Goal: Find specific page/section: Find specific page/section

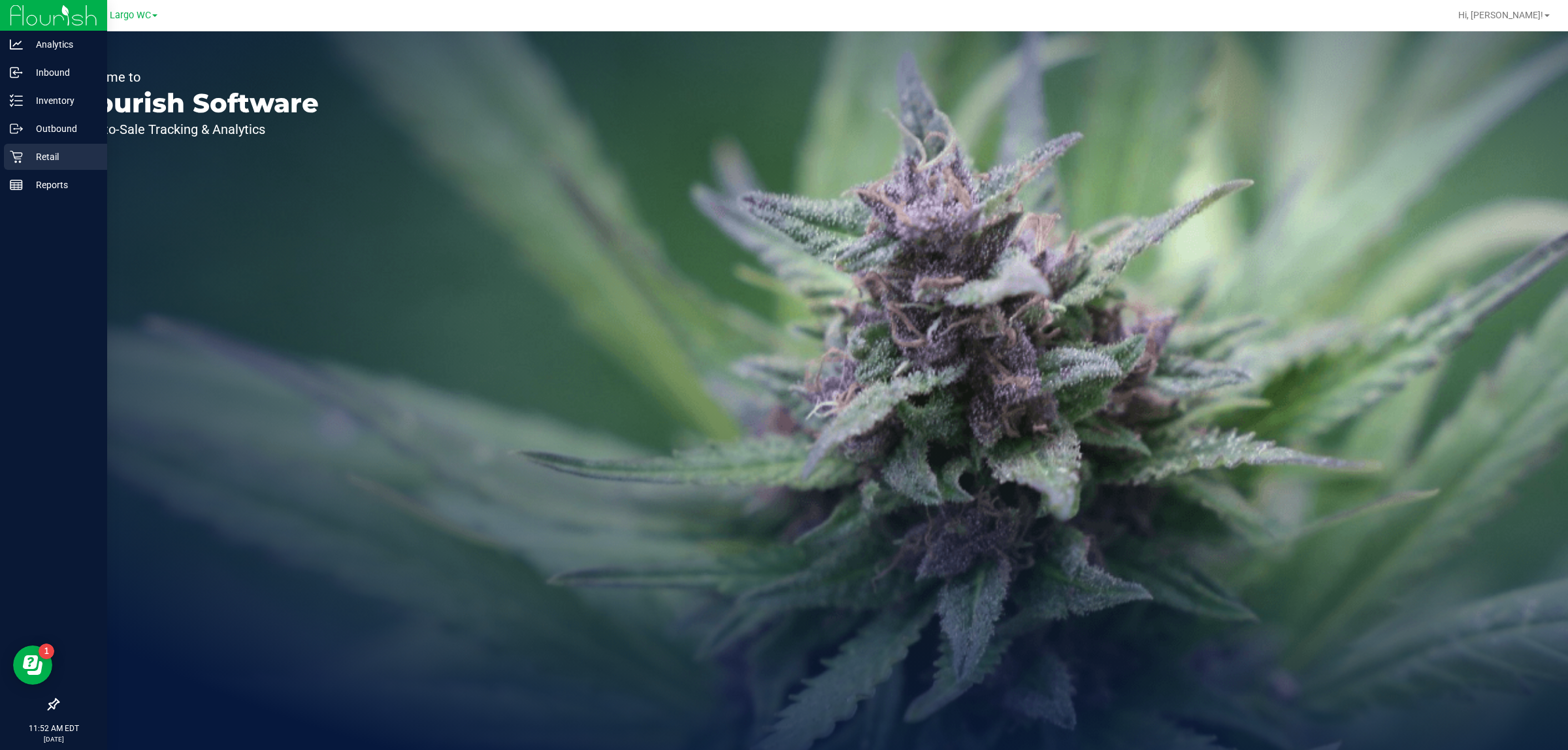
drag, startPoint x: 39, startPoint y: 153, endPoint x: 50, endPoint y: 147, distance: 12.5
click at [40, 153] on p "Retail" at bounding box center [62, 156] width 78 height 16
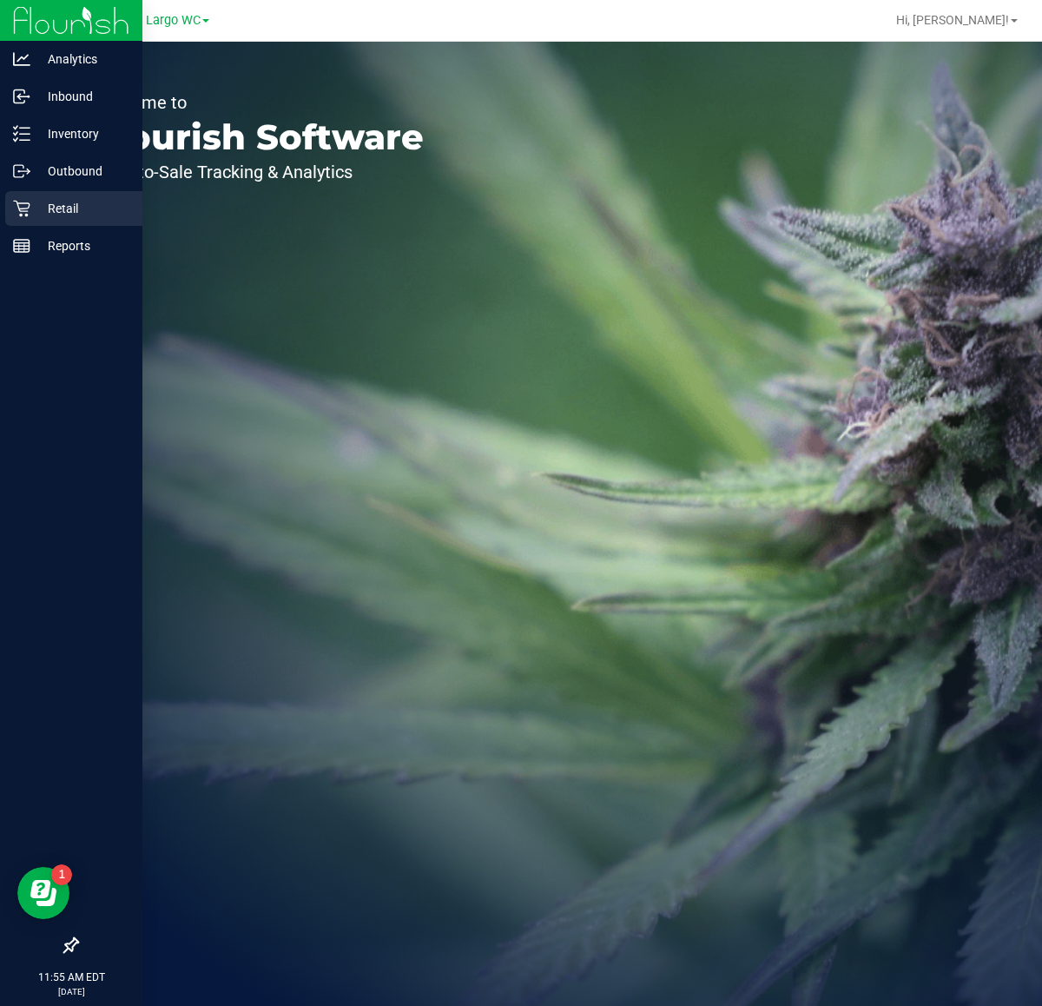
click at [35, 196] on div "Retail" at bounding box center [73, 208] width 137 height 35
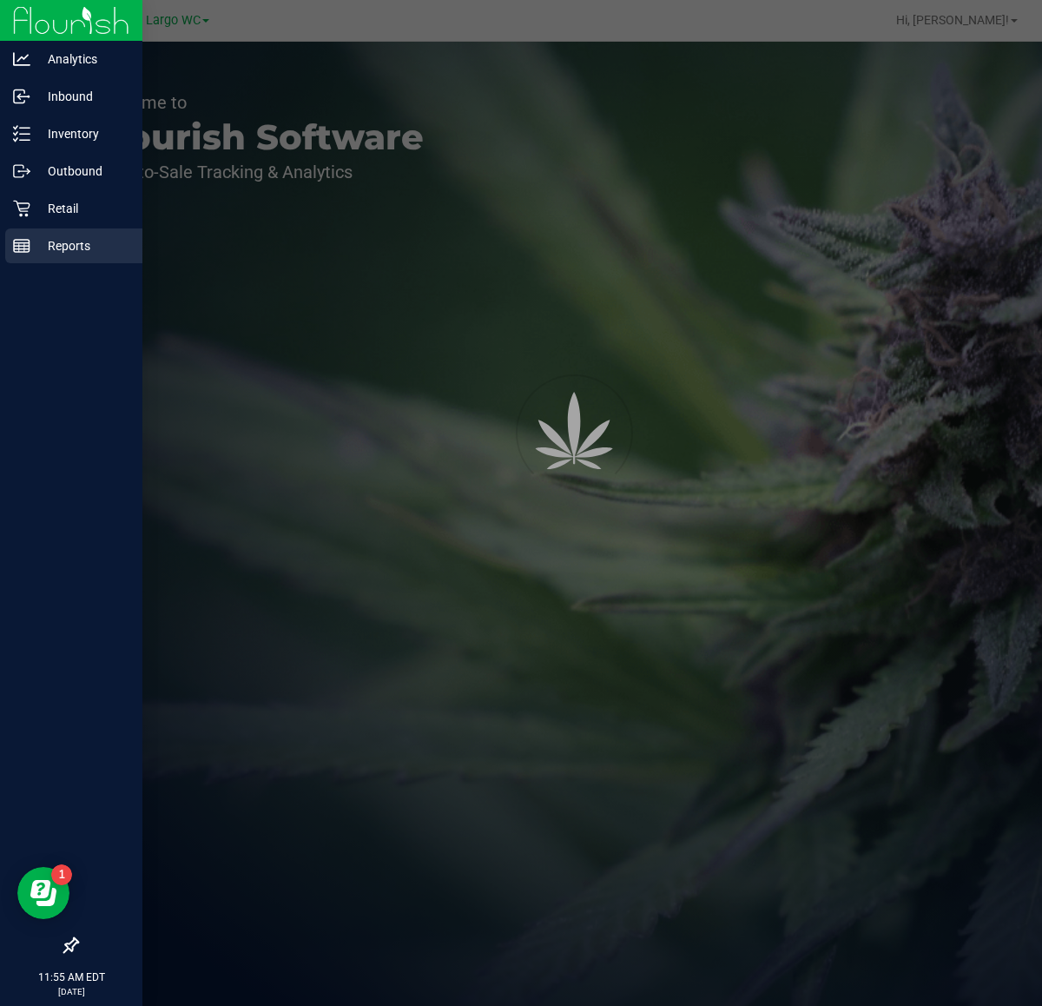
click at [57, 239] on p "Reports" at bounding box center [82, 245] width 104 height 21
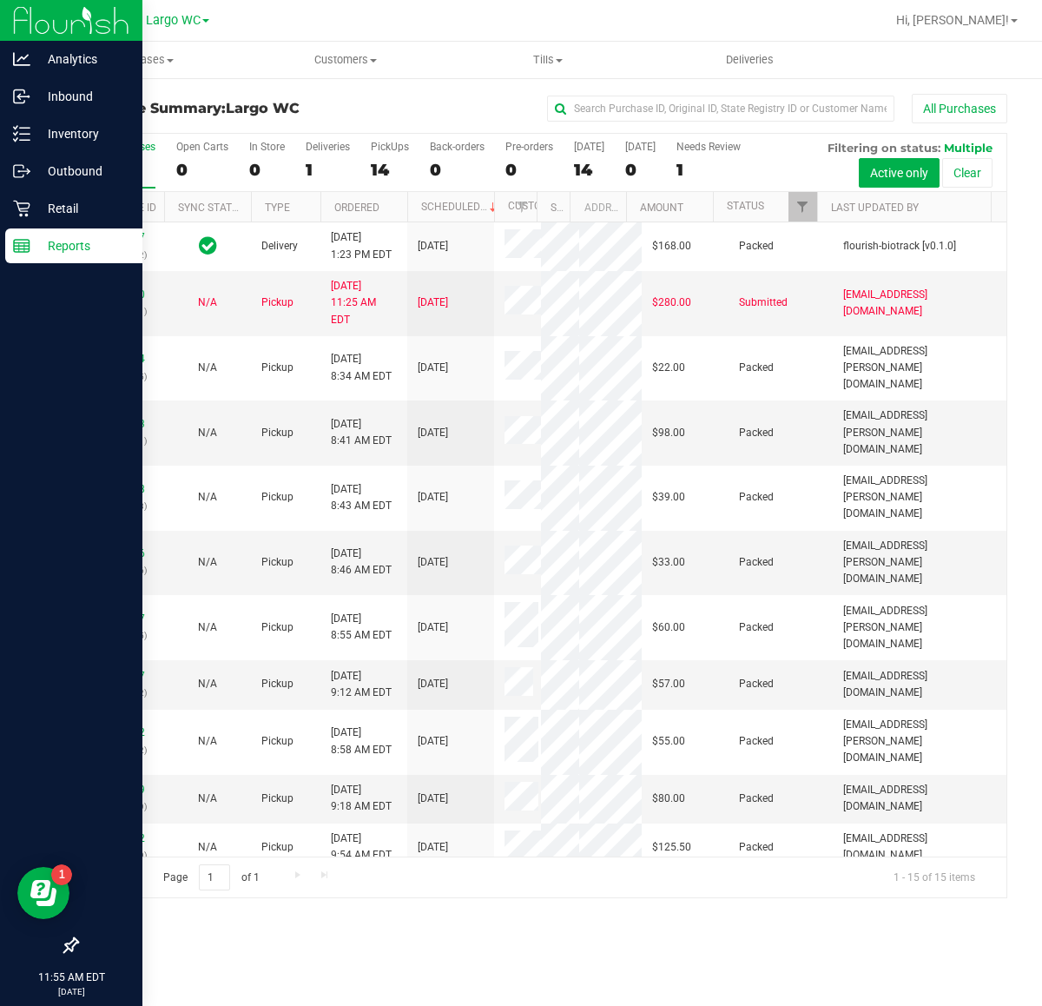
click at [26, 250] on icon at bounding box center [21, 245] width 17 height 17
click at [36, 240] on p "Reports" at bounding box center [82, 245] width 104 height 21
click at [57, 241] on p "Reports" at bounding box center [82, 245] width 104 height 21
